Goal: Obtain resource: Obtain resource

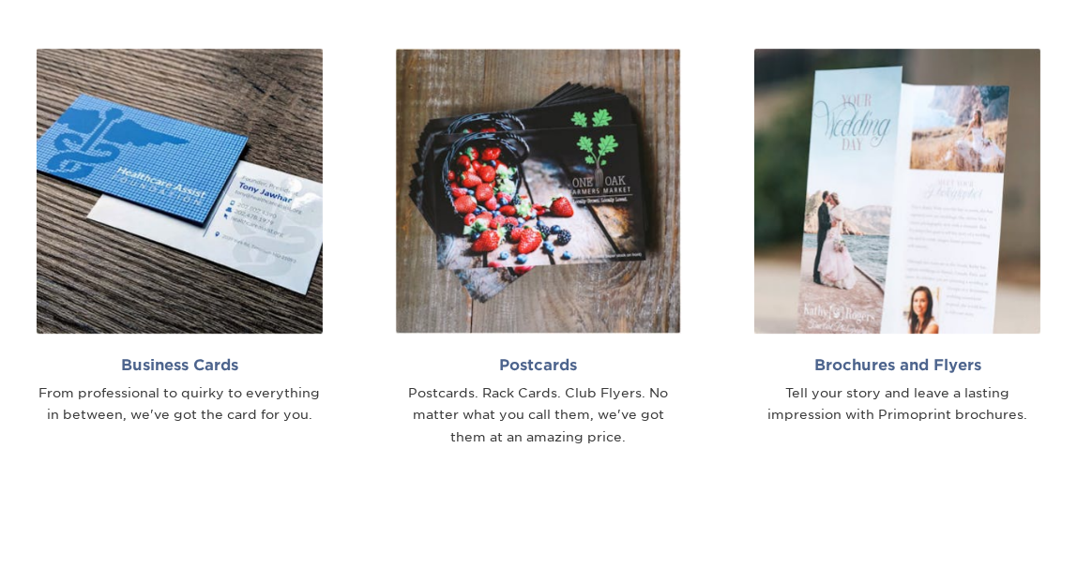
scroll to position [1032, 0]
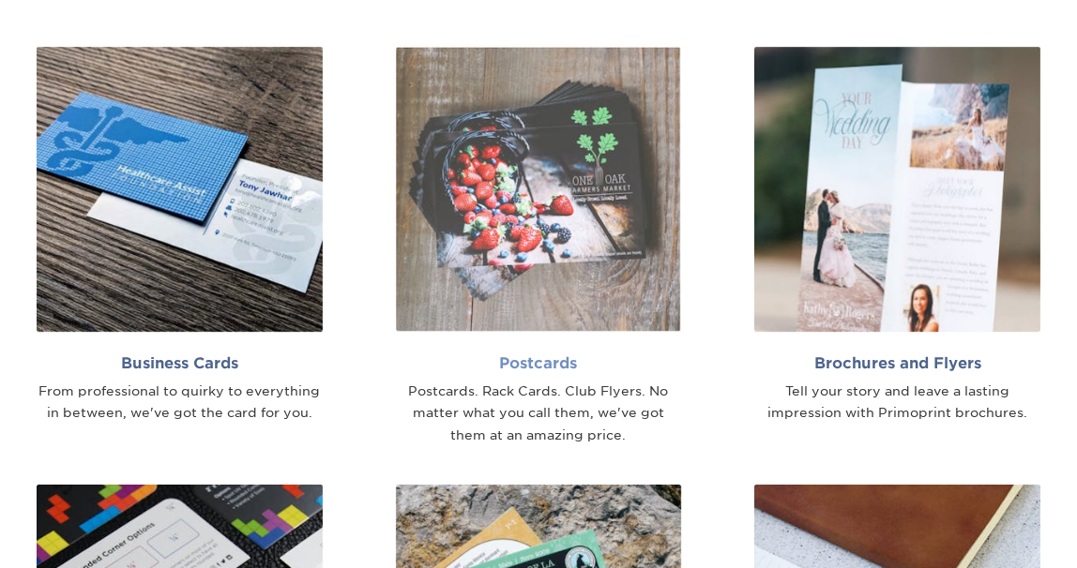
click at [548, 369] on h2 "Postcards" at bounding box center [539, 363] width 286 height 18
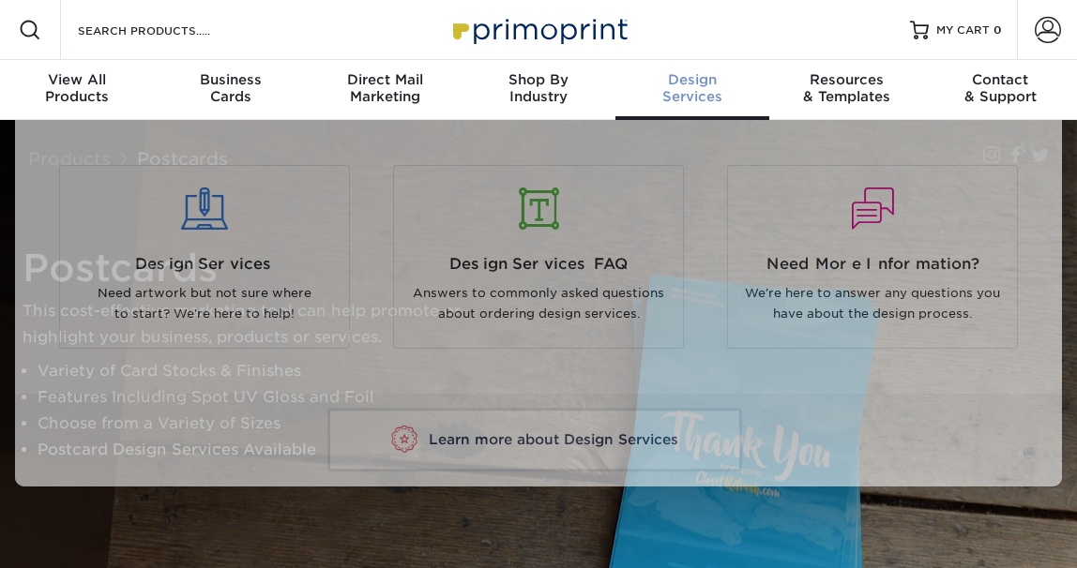
click at [667, 83] on span "Design" at bounding box center [692, 79] width 154 height 17
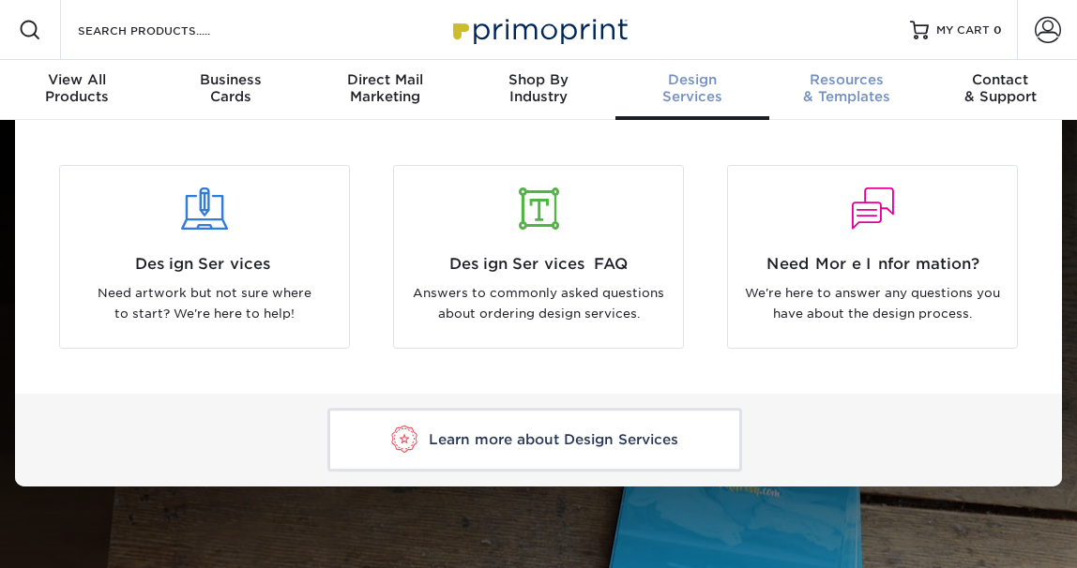
click at [849, 85] on span "Resources" at bounding box center [846, 79] width 154 height 17
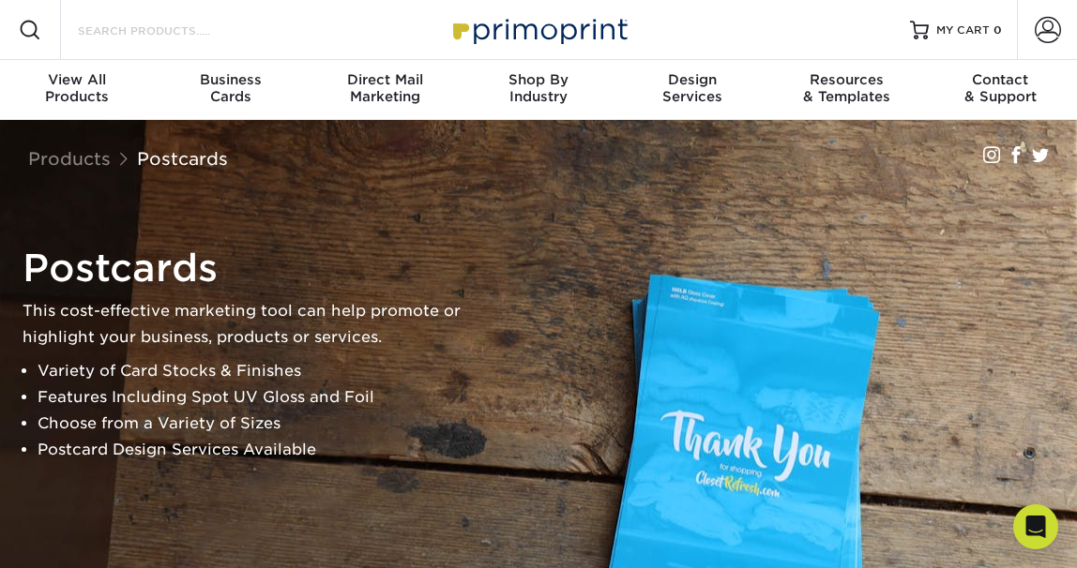
click at [101, 27] on input "Search Products" at bounding box center [167, 30] width 183 height 23
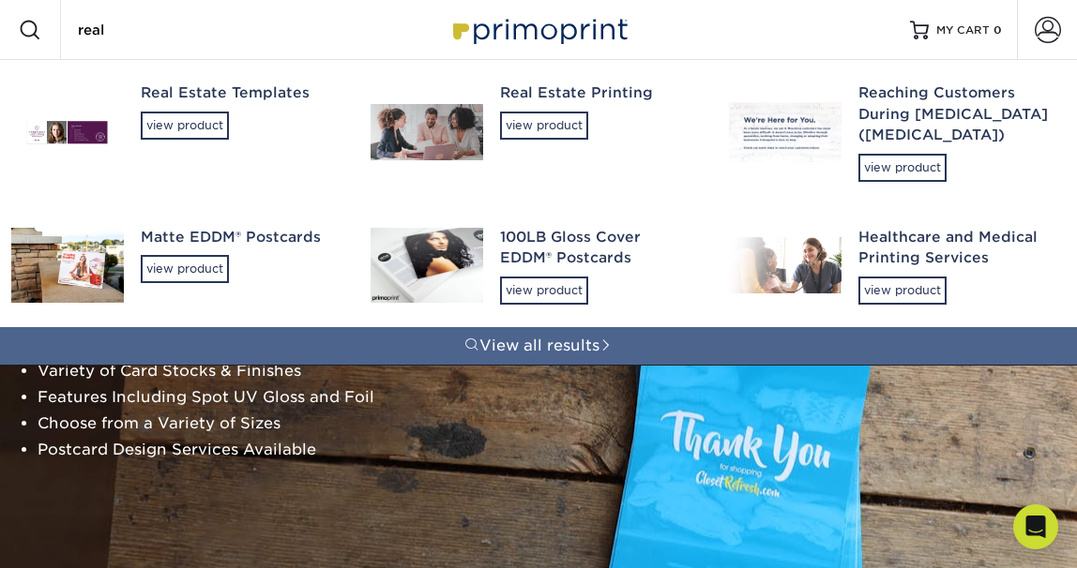
type input "real"
click at [214, 97] on div "Real Estate Templates" at bounding box center [239, 94] width 196 height 22
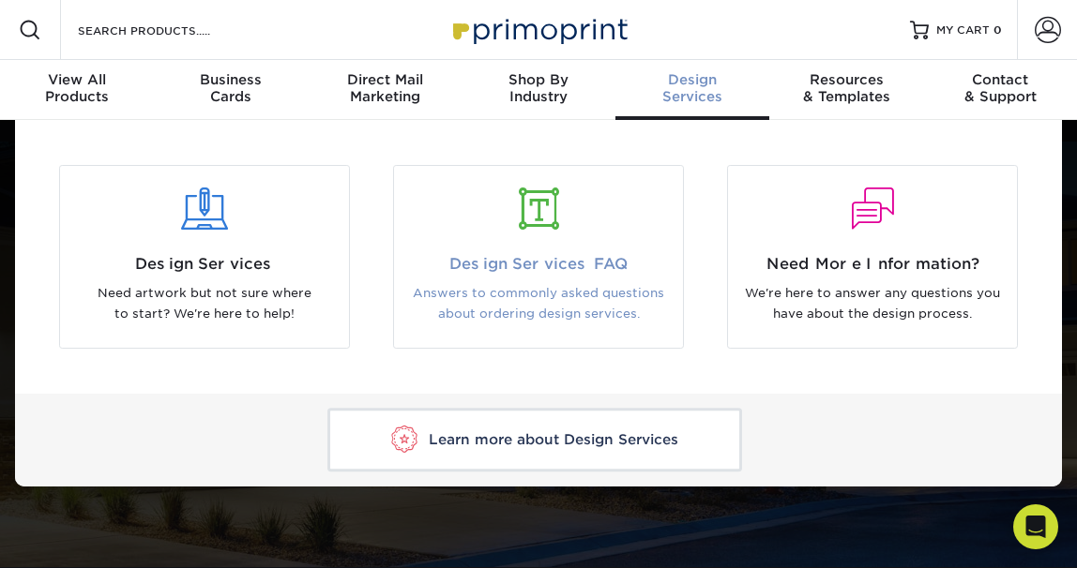
click at [558, 249] on div at bounding box center [538, 220] width 289 height 65
